Goal: Find contact information: Find contact information

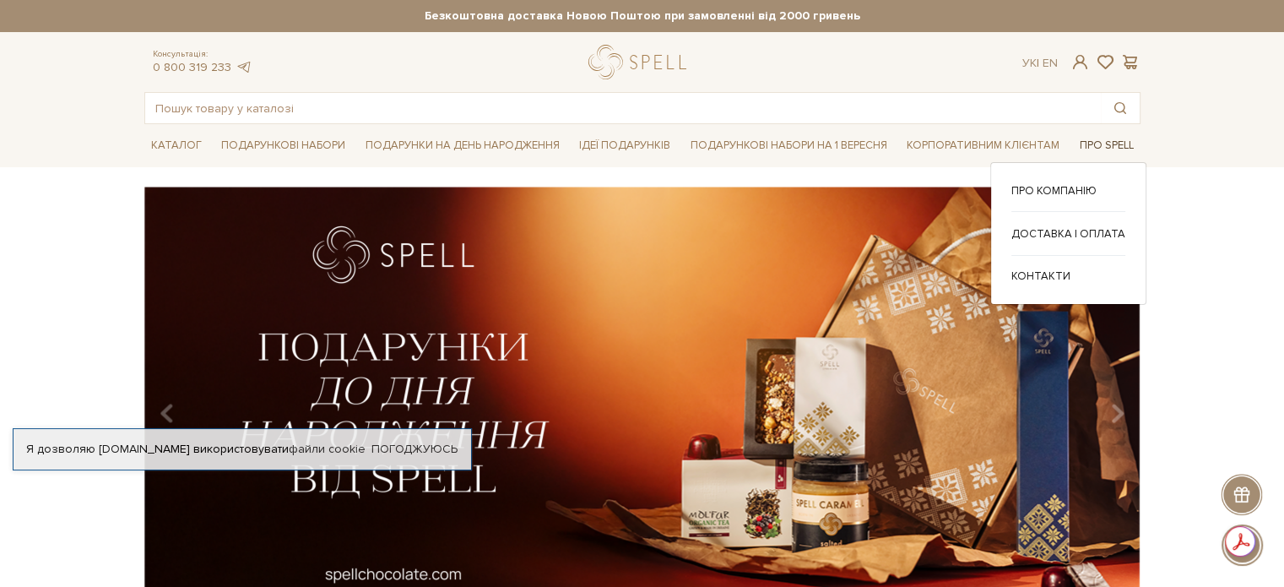
click at [1111, 148] on link "Про Spell" at bounding box center [1107, 145] width 68 height 26
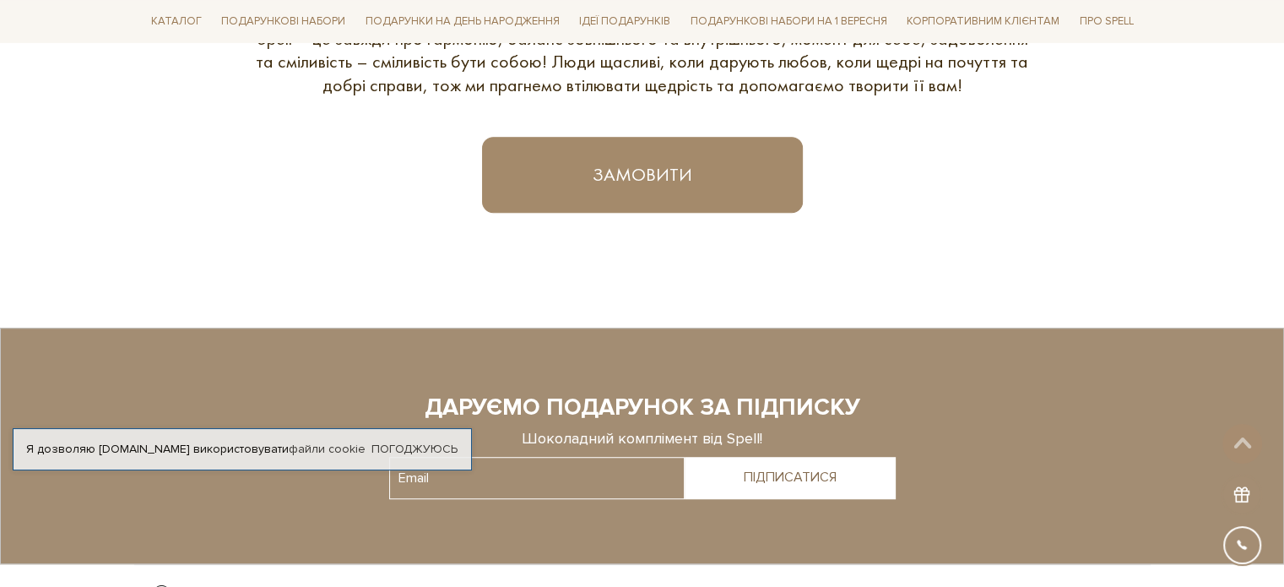
scroll to position [1295, 0]
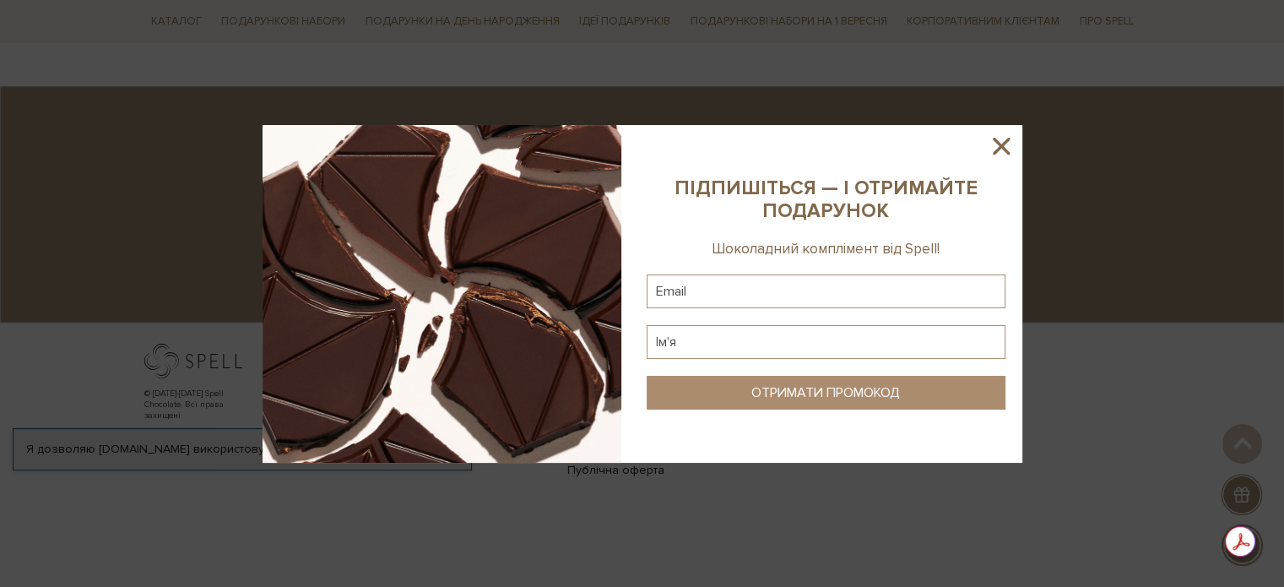
click at [994, 154] on icon at bounding box center [1001, 146] width 29 height 29
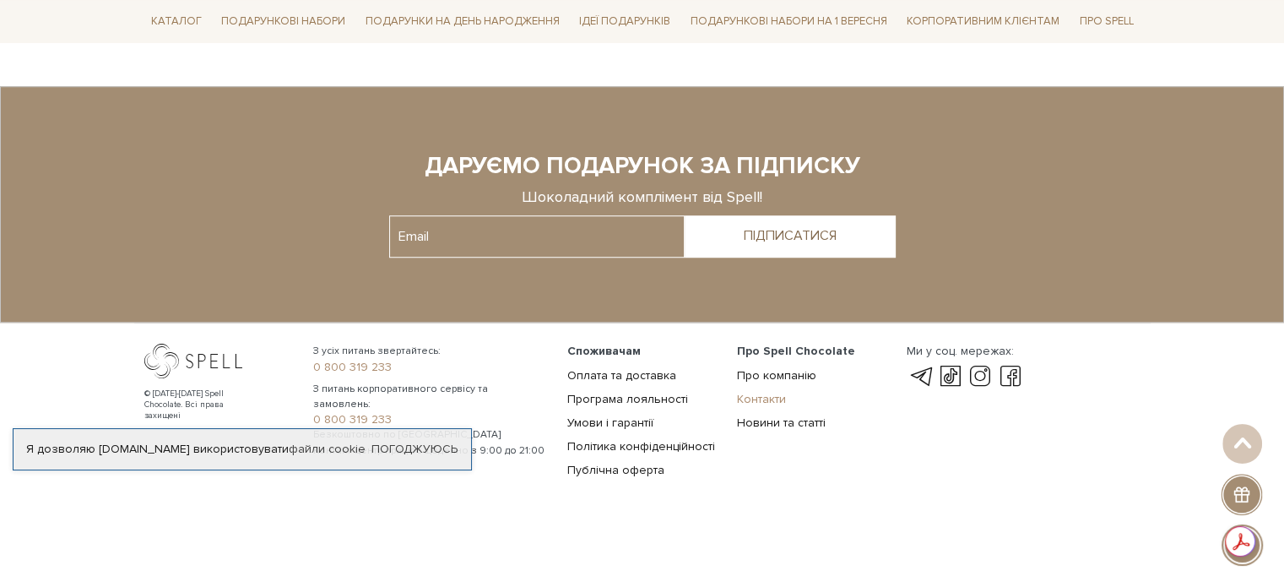
click at [761, 404] on link "Контакти" at bounding box center [761, 399] width 49 height 14
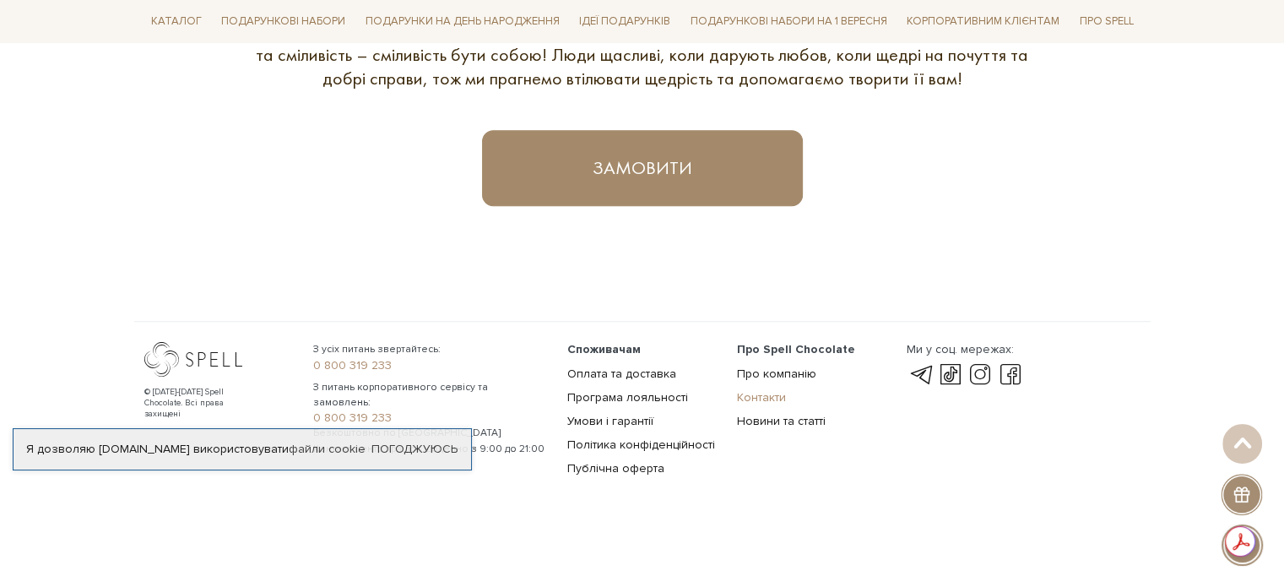
scroll to position [1058, 0]
